Goal: Transaction & Acquisition: Purchase product/service

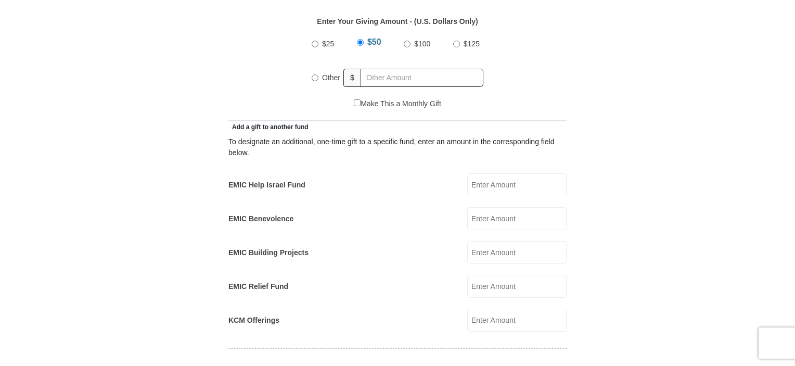
scroll to position [572, 0]
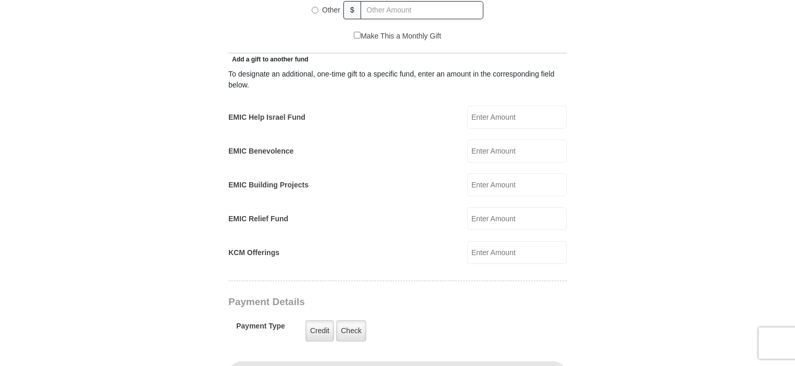
drag, startPoint x: 479, startPoint y: 106, endPoint x: 485, endPoint y: 106, distance: 6.2
click at [481, 106] on input "EMIC Help Israel Fund" at bounding box center [516, 117] width 99 height 23
click at [492, 106] on input "2000" at bounding box center [516, 117] width 99 height 23
type input "2000.00"
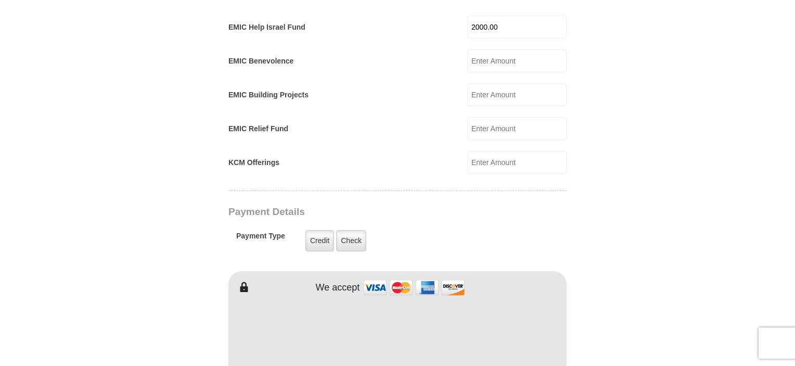
scroll to position [728, 0]
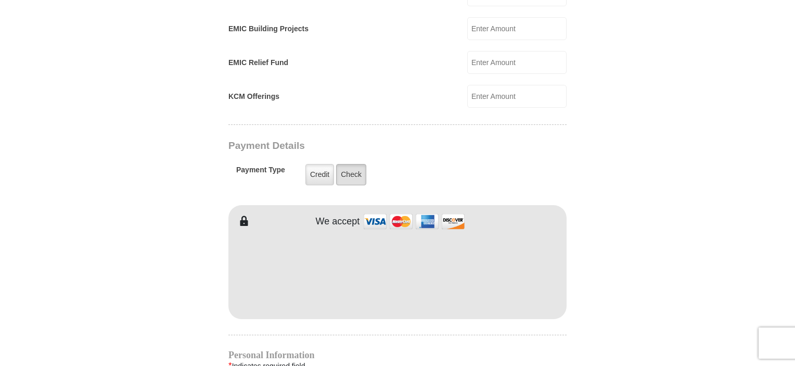
click at [358, 164] on label "Check" at bounding box center [351, 174] width 30 height 21
click at [0, 0] on input "Check" at bounding box center [0, 0] width 0 height 0
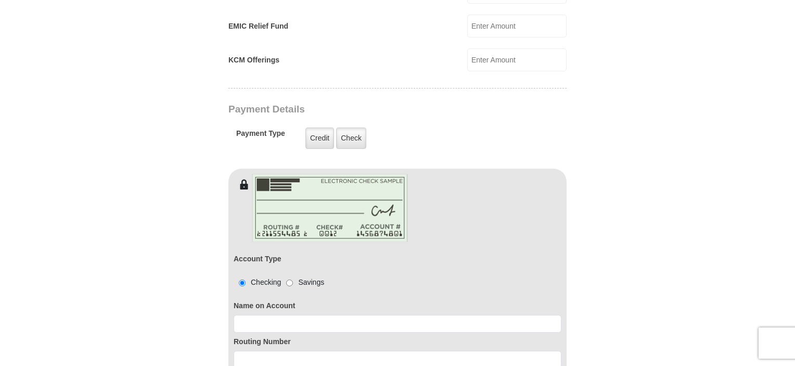
scroll to position [885, 0]
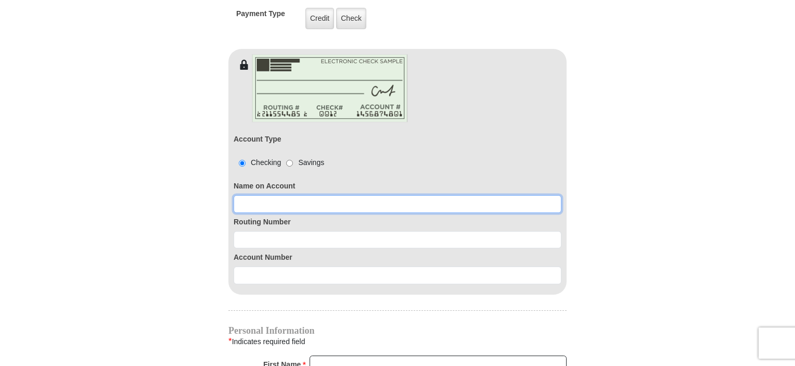
click at [329, 195] on input at bounding box center [398, 204] width 328 height 18
type input "[PERSON_NAME]"
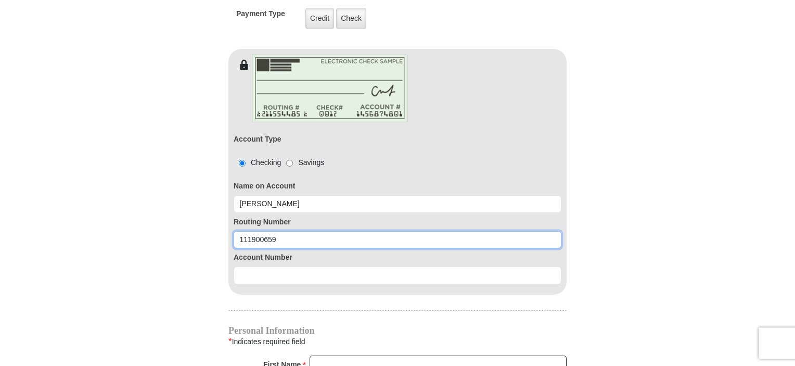
type input "111900659"
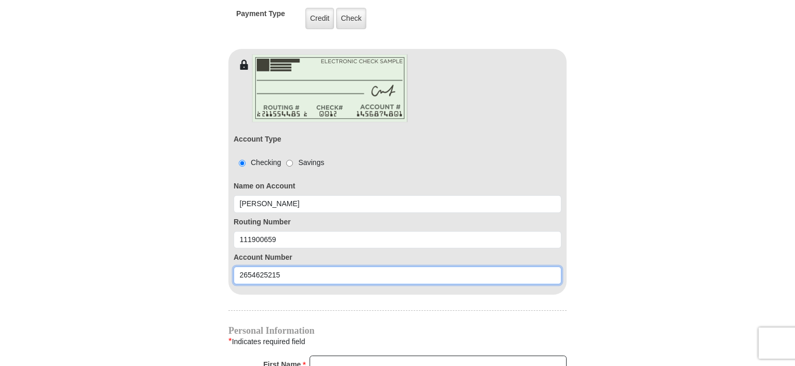
type input "2654625215"
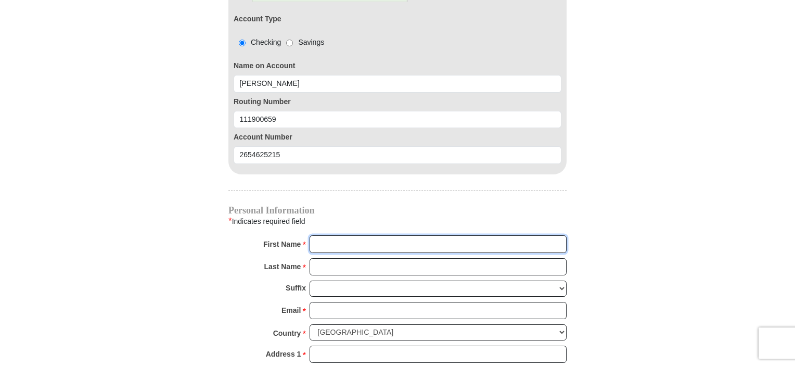
scroll to position [1093, 0]
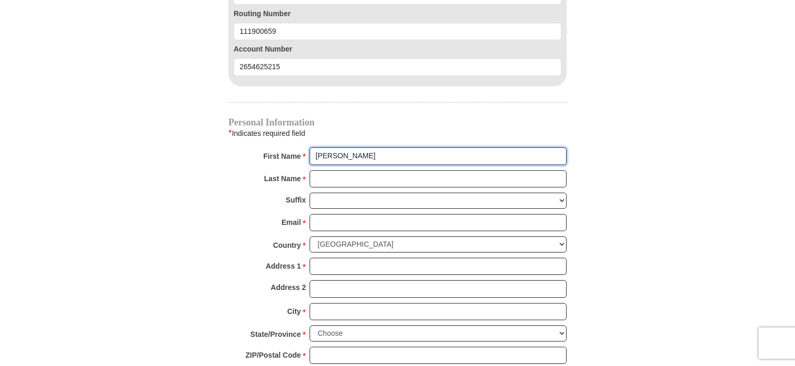
type input "[PERSON_NAME]"
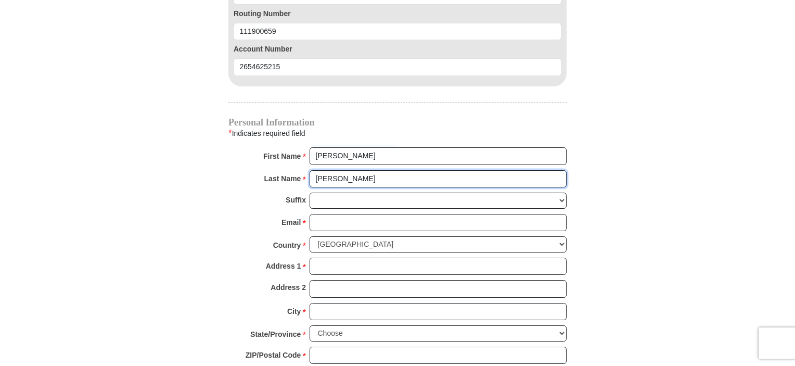
type input "[PERSON_NAME]"
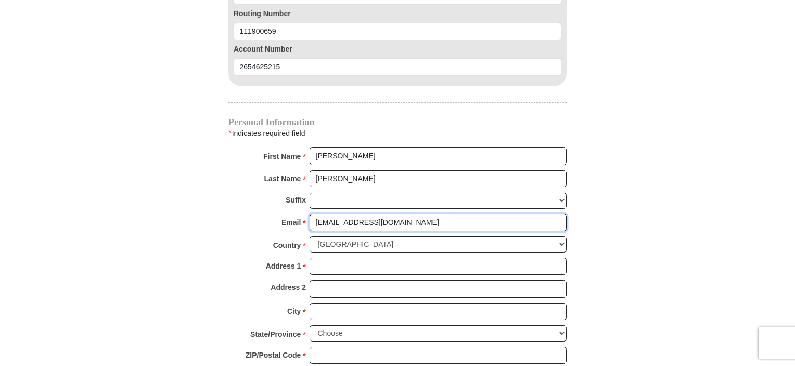
type input "[EMAIL_ADDRESS][DOMAIN_NAME]"
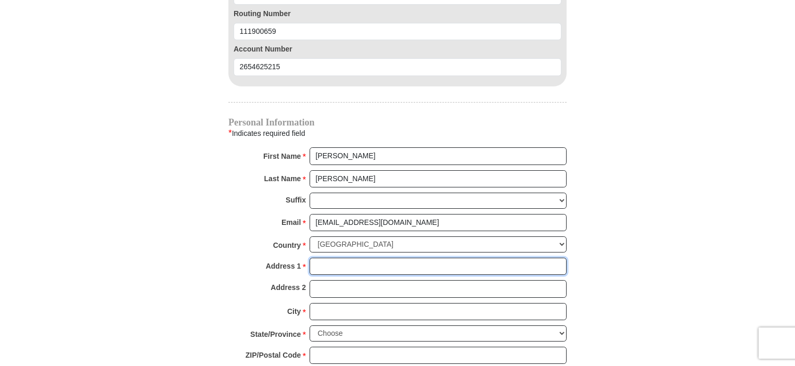
click at [366, 258] on input "Address 1 *" at bounding box center [438, 267] width 257 height 18
type input "8312 Primrose Trail"
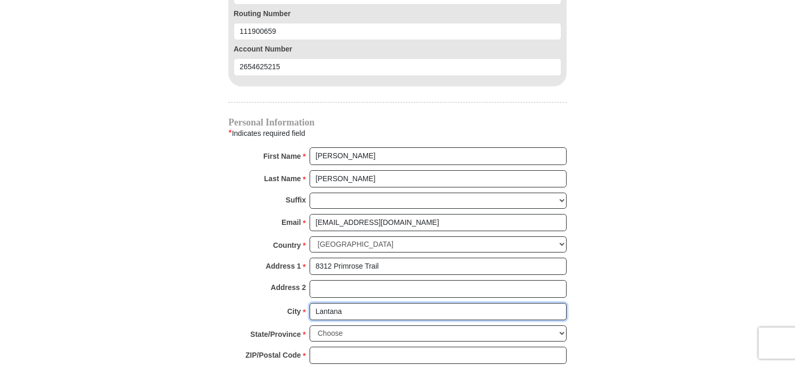
type input "Lantana"
select select "[GEOGRAPHIC_DATA]"
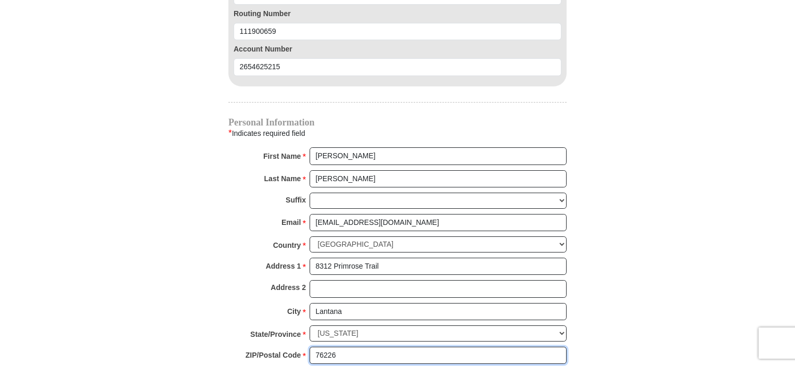
type input "76226"
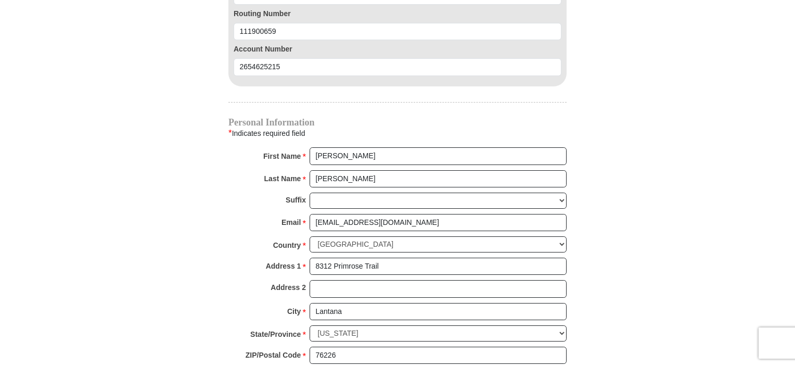
scroll to position [1095, 0]
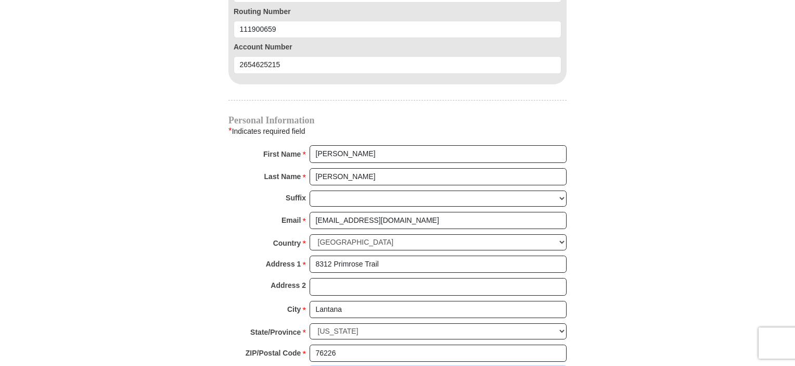
type input "9727544871"
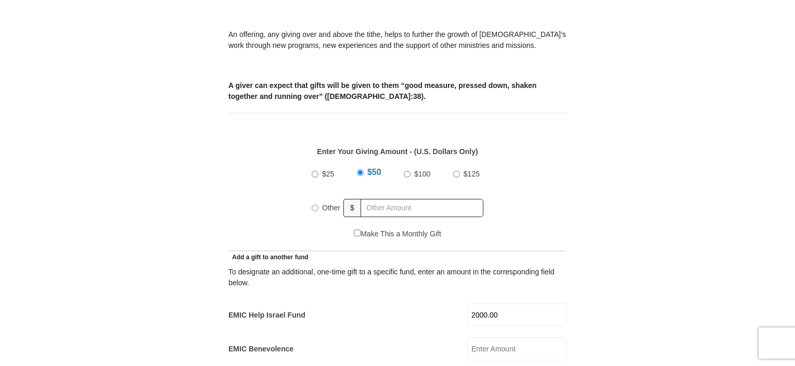
scroll to position [291, 0]
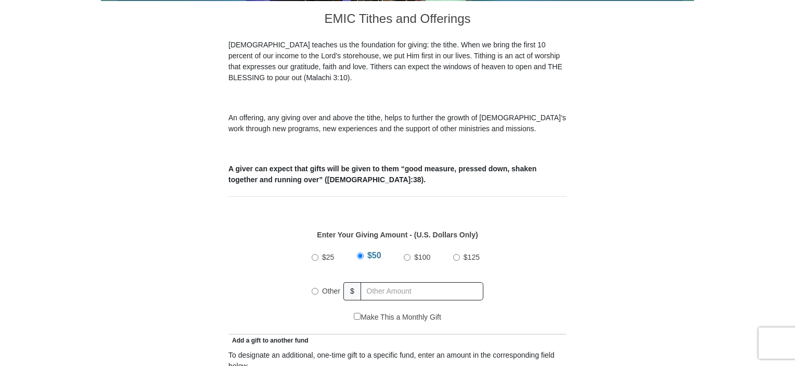
click at [316, 288] on input "Other" at bounding box center [315, 291] width 7 height 7
radio input "true"
click at [374, 282] on input "text" at bounding box center [423, 291] width 119 height 18
type input "0"
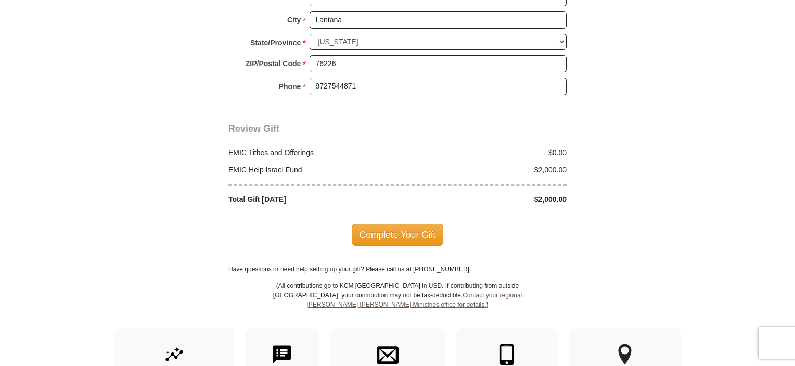
scroll to position [1436, 0]
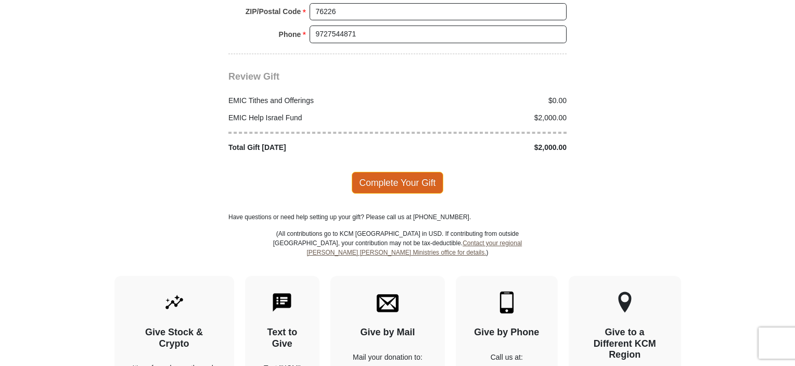
click at [412, 172] on span "Complete Your Gift" at bounding box center [398, 183] width 92 height 22
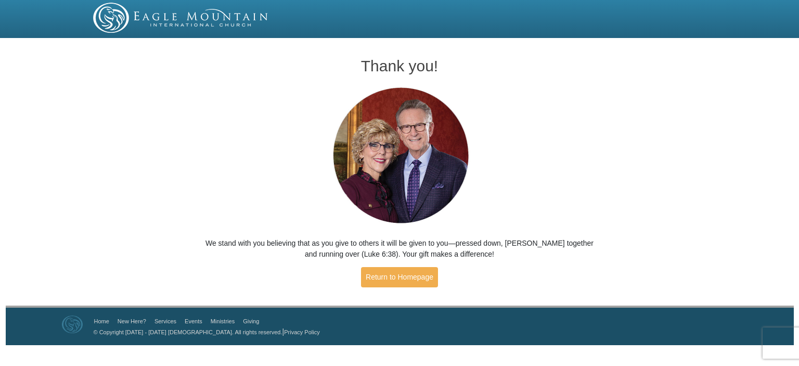
click at [132, 195] on div "Thank you! We stand with you believing that as you give to others it will be gi…" at bounding box center [399, 174] width 799 height 264
